Goal: Find specific page/section: Find specific page/section

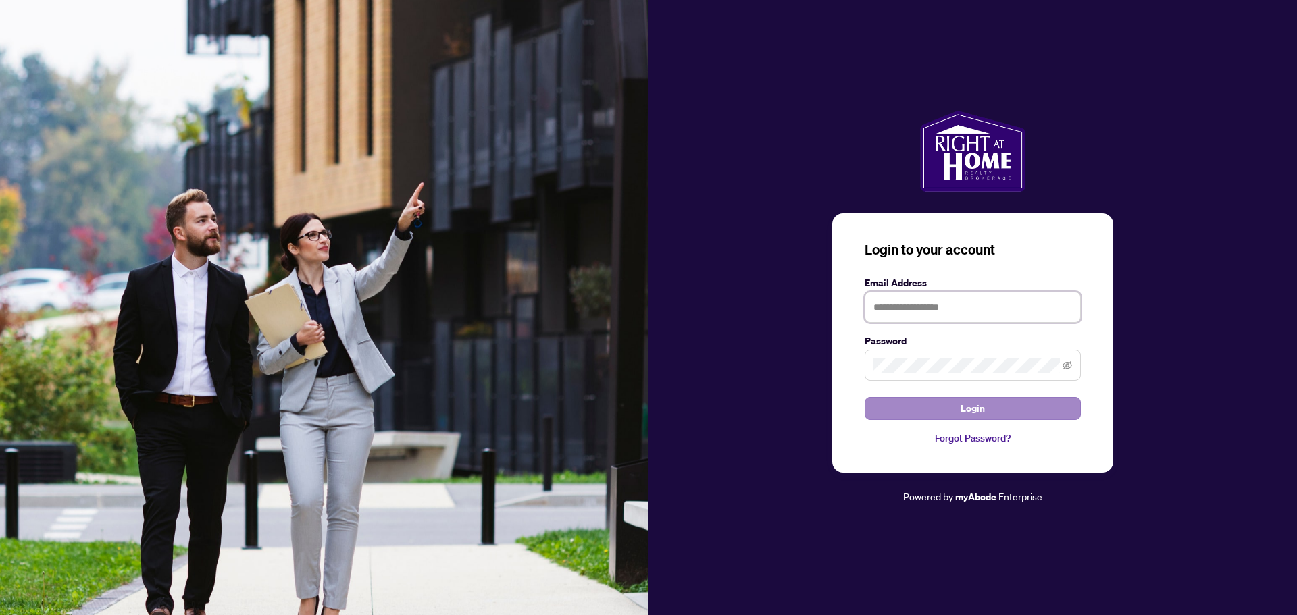
type input "**********"
click at [979, 402] on span "Login" at bounding box center [972, 409] width 24 height 22
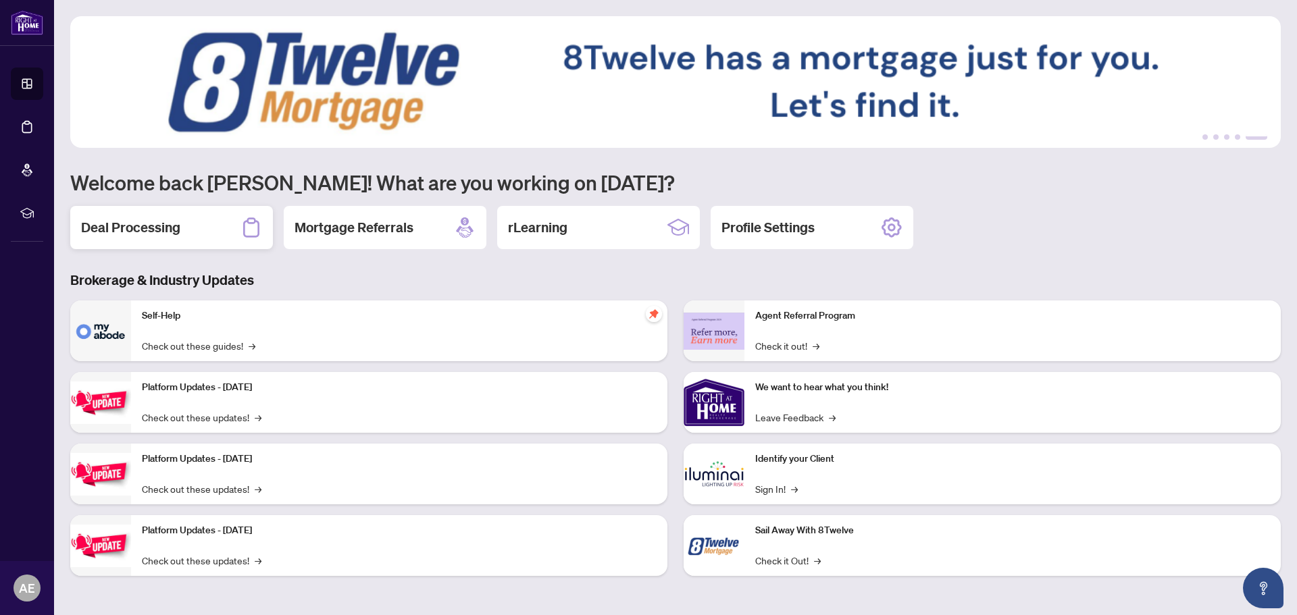
click at [187, 226] on div "Deal Processing" at bounding box center [171, 227] width 203 height 43
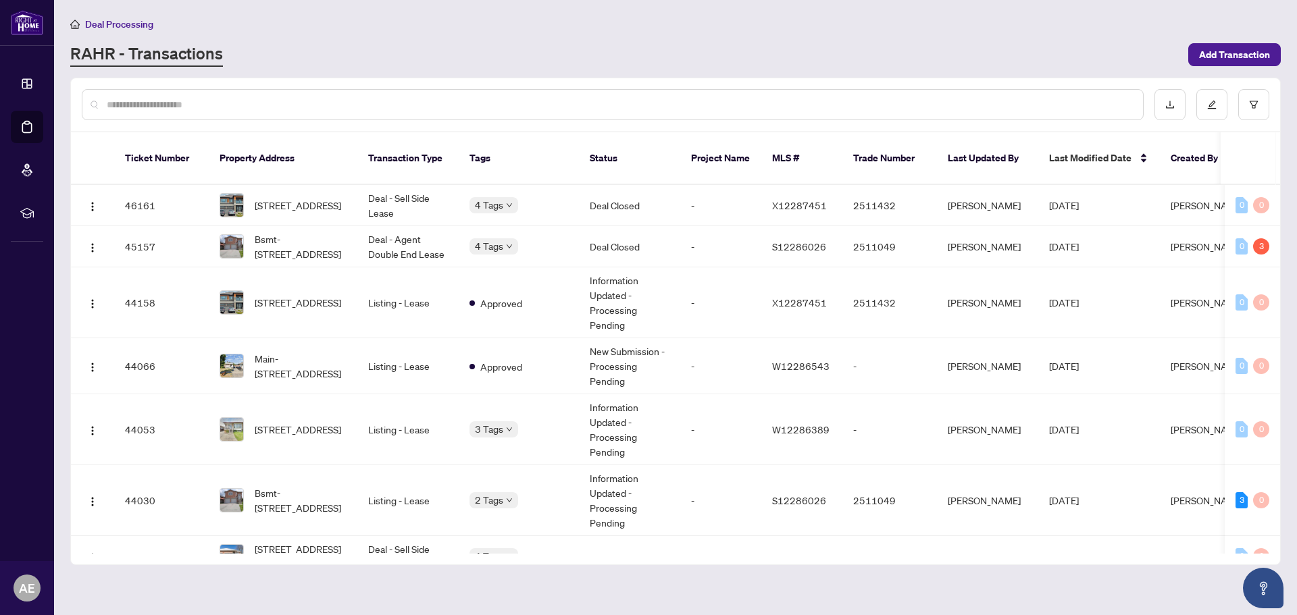
click at [218, 101] on input "text" at bounding box center [619, 104] width 1025 height 15
type input "*"
click at [176, 97] on input "text" at bounding box center [619, 104] width 1025 height 15
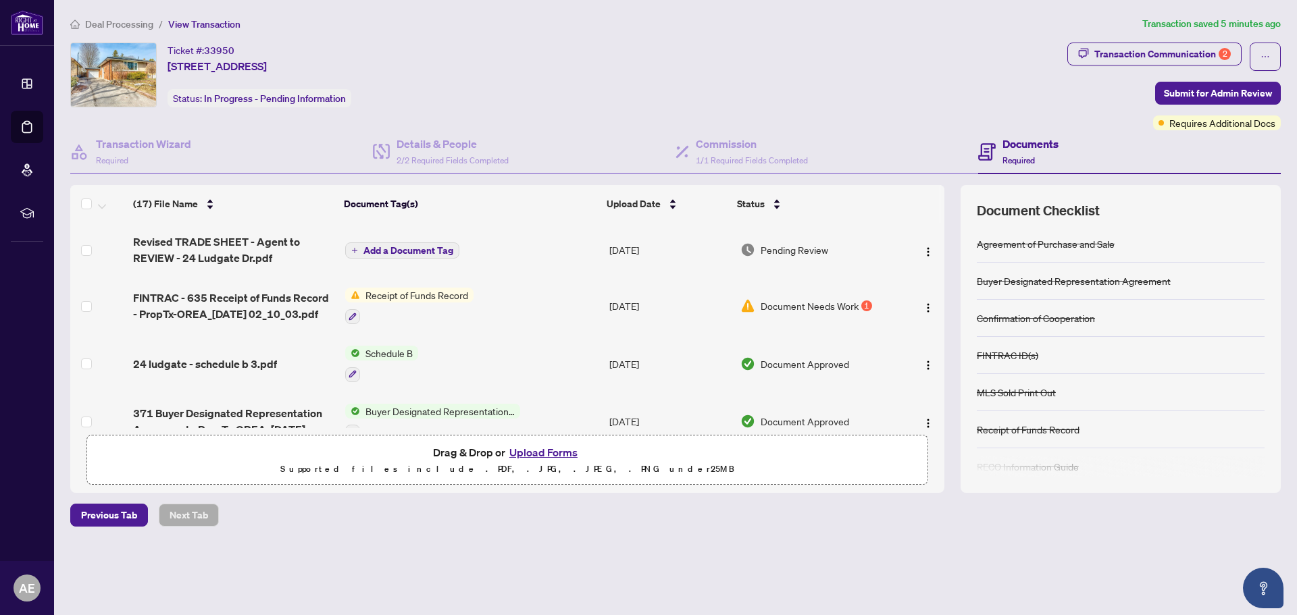
click at [801, 302] on span "Document Needs Work" at bounding box center [810, 306] width 98 height 15
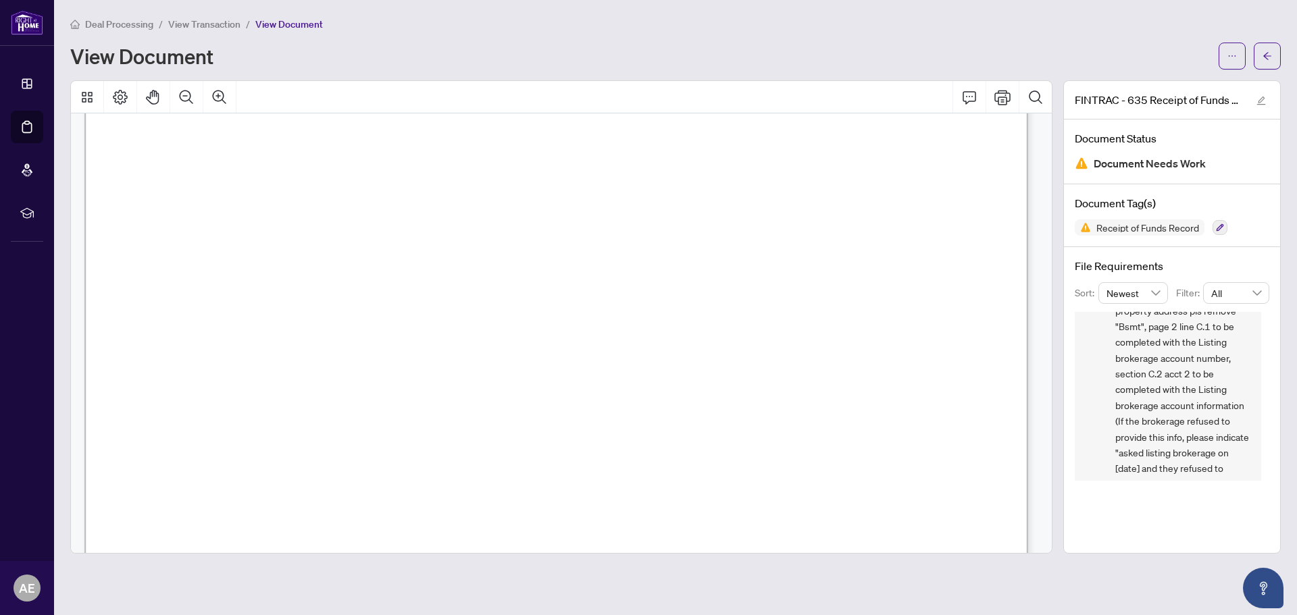
scroll to position [104, 0]
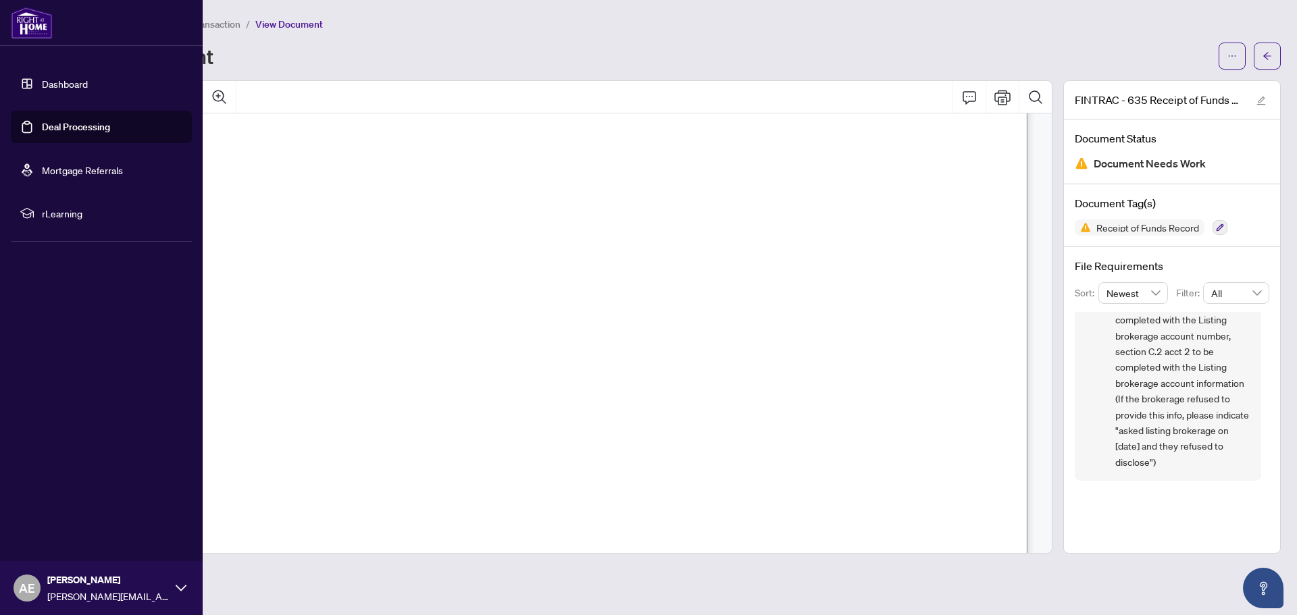
click at [63, 81] on link "Dashboard" at bounding box center [65, 84] width 46 height 12
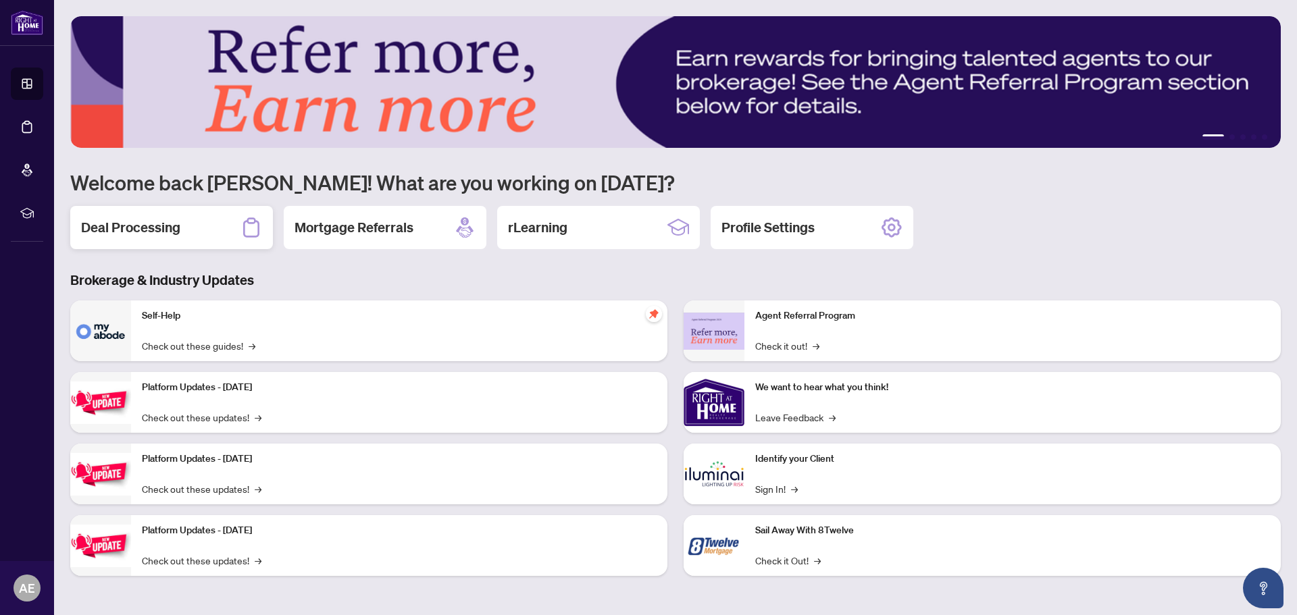
click at [162, 222] on h2 "Deal Processing" at bounding box center [130, 227] width 99 height 19
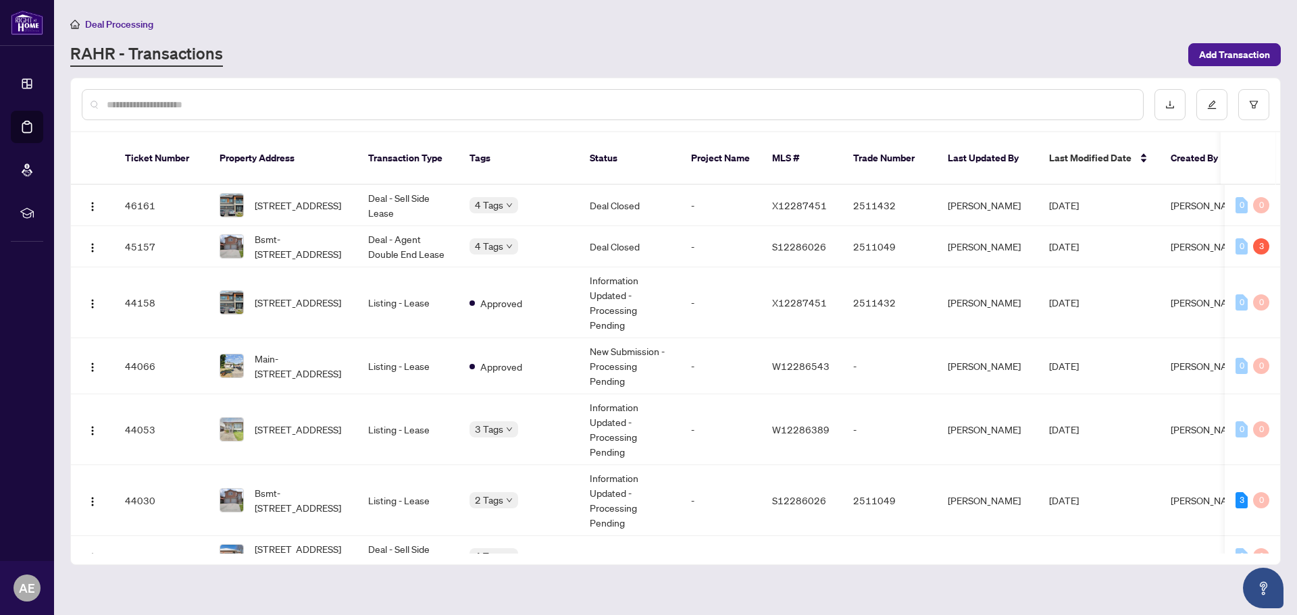
click at [222, 96] on div at bounding box center [613, 104] width 1062 height 31
click at [225, 95] on div at bounding box center [613, 104] width 1062 height 31
click at [226, 102] on input "text" at bounding box center [619, 104] width 1025 height 15
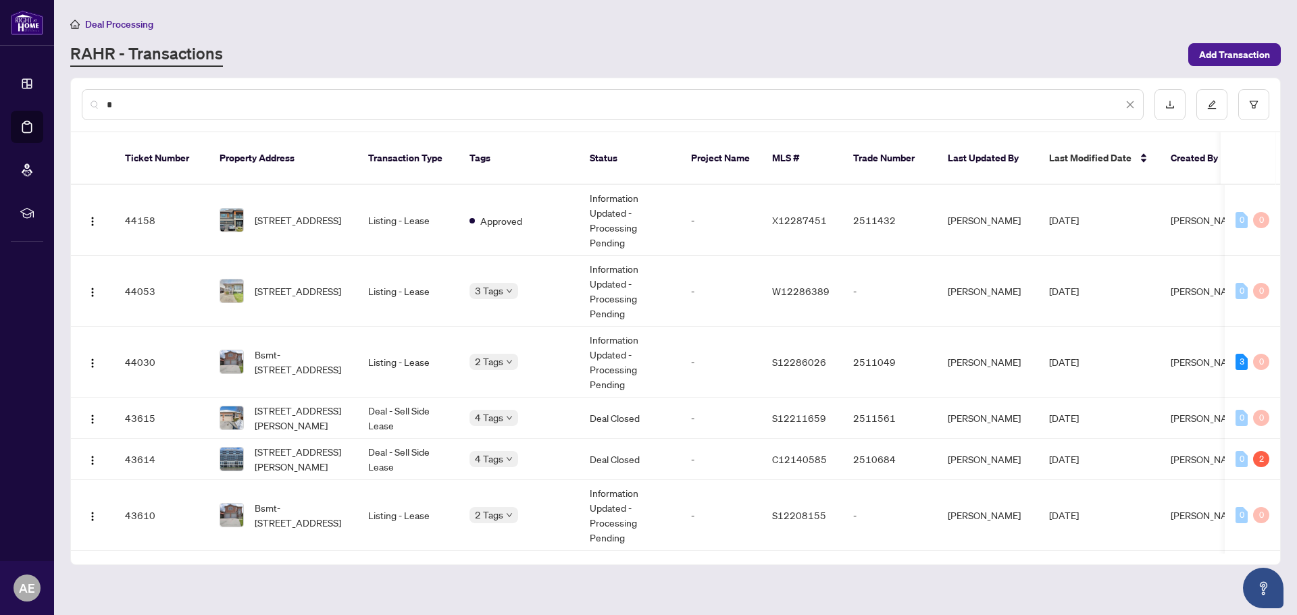
type input "*"
